Goal: Connect with others: Connect with other users

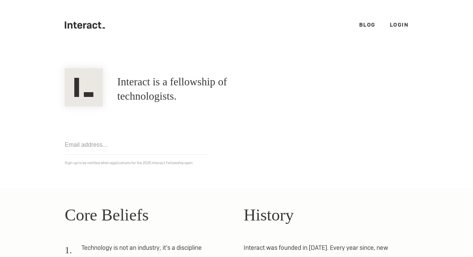
click at [230, 131] on div "Get notified Sign-up to be notified when applications for the 2025 Interact Fel…" at bounding box center [237, 136] width 358 height 60
click at [399, 25] on link "Login" at bounding box center [399, 24] width 19 height 7
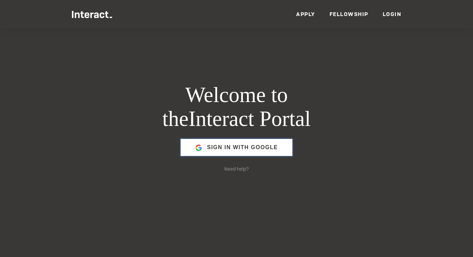
click at [258, 147] on span "Sign in with Google" at bounding box center [242, 147] width 71 height 16
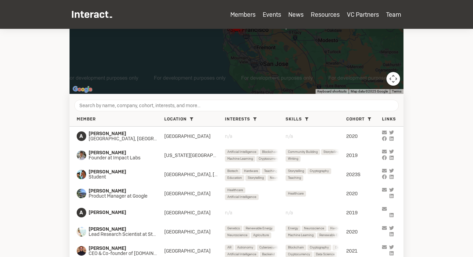
scroll to position [207, 0]
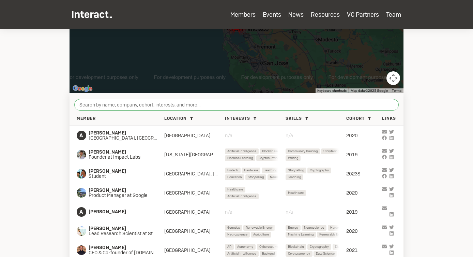
click at [117, 105] on input "search" at bounding box center [236, 105] width 324 height 12
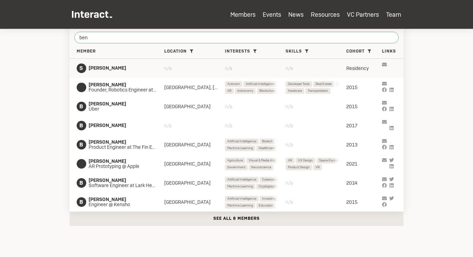
scroll to position [275, 0]
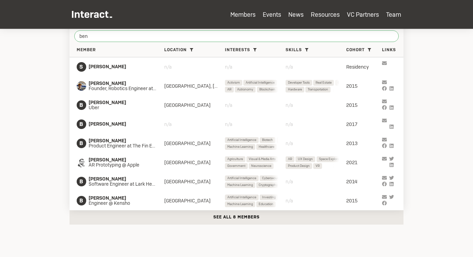
drag, startPoint x: 105, startPoint y: 38, endPoint x: 60, endPoint y: 37, distance: 44.3
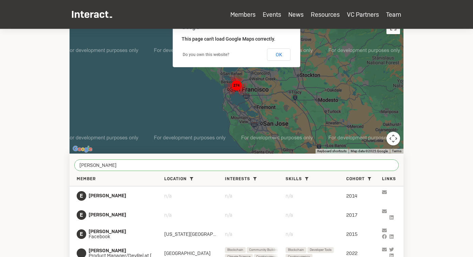
scroll to position [145, 0]
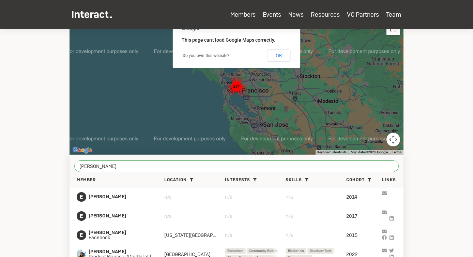
drag, startPoint x: 98, startPoint y: 164, endPoint x: 77, endPoint y: 164, distance: 21.8
click at [77, 164] on input "ella" at bounding box center [236, 166] width 324 height 12
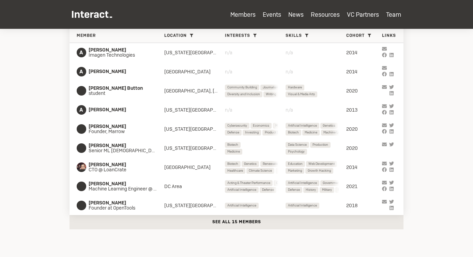
scroll to position [291, 0]
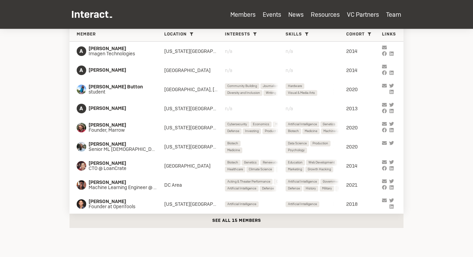
type input "andrew"
